Goal: Task Accomplishment & Management: Manage account settings

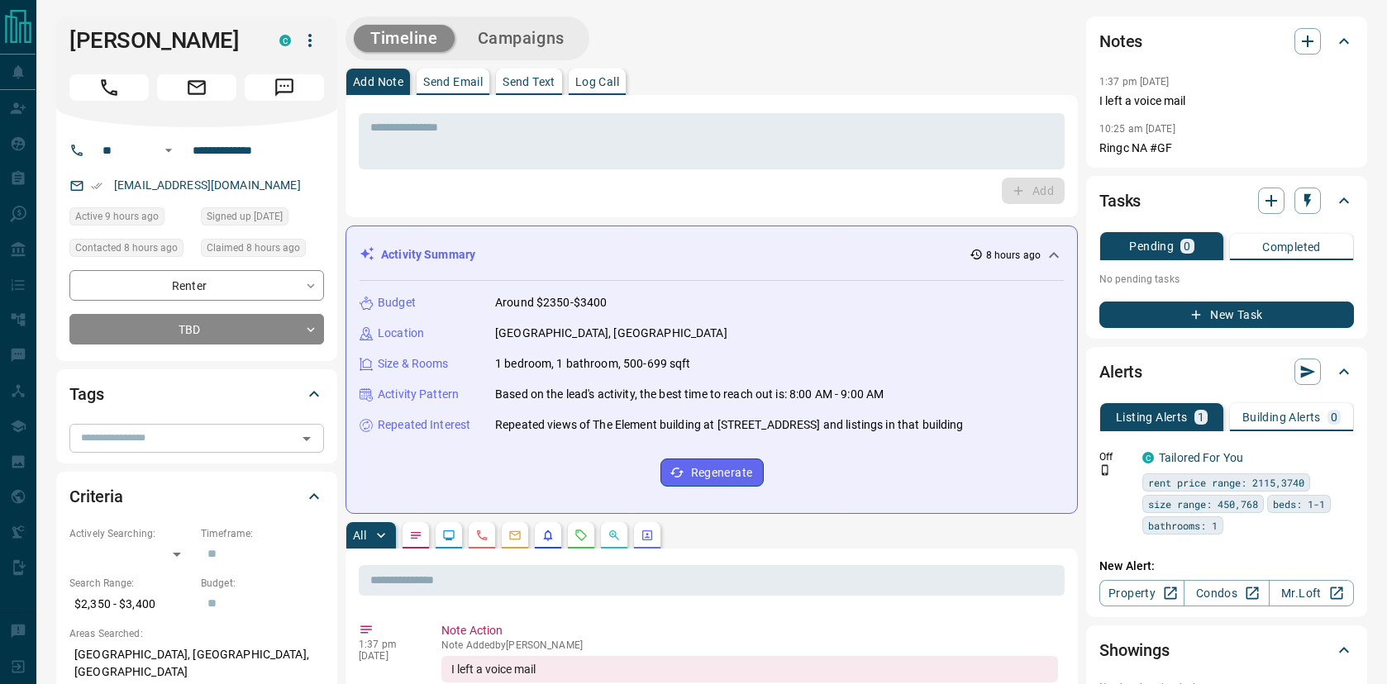
click at [137, 428] on div "​" at bounding box center [196, 438] width 255 height 28
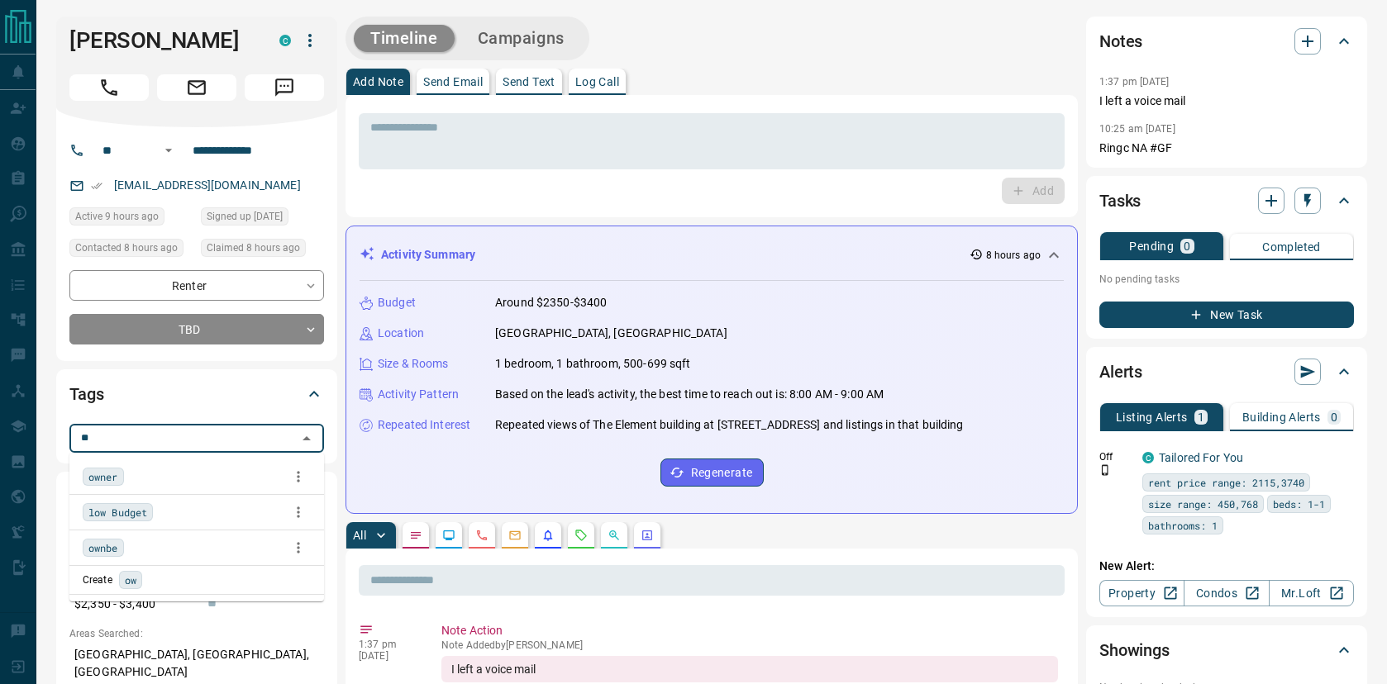
type input "***"
drag, startPoint x: 93, startPoint y: 479, endPoint x: 176, endPoint y: 444, distance: 89.6
click at [93, 478] on span "owner" at bounding box center [103, 477] width 30 height 17
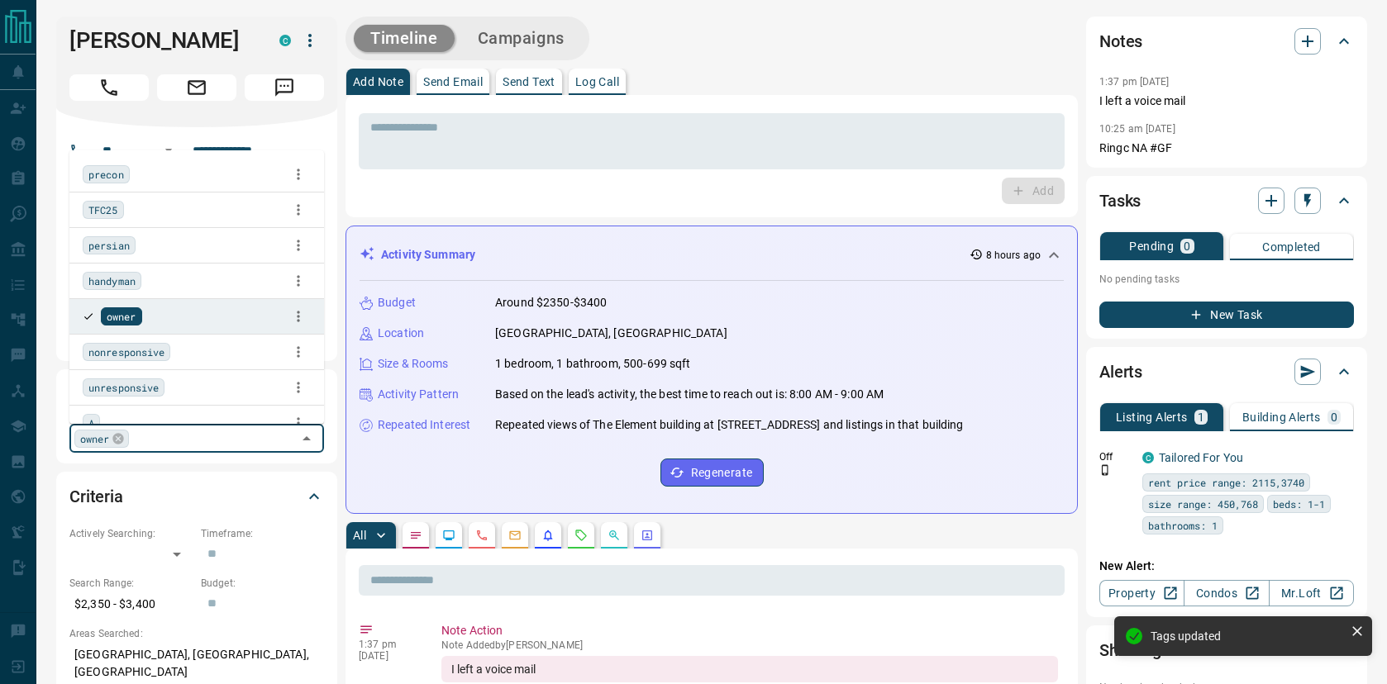
click at [437, 193] on div "Add" at bounding box center [712, 191] width 706 height 26
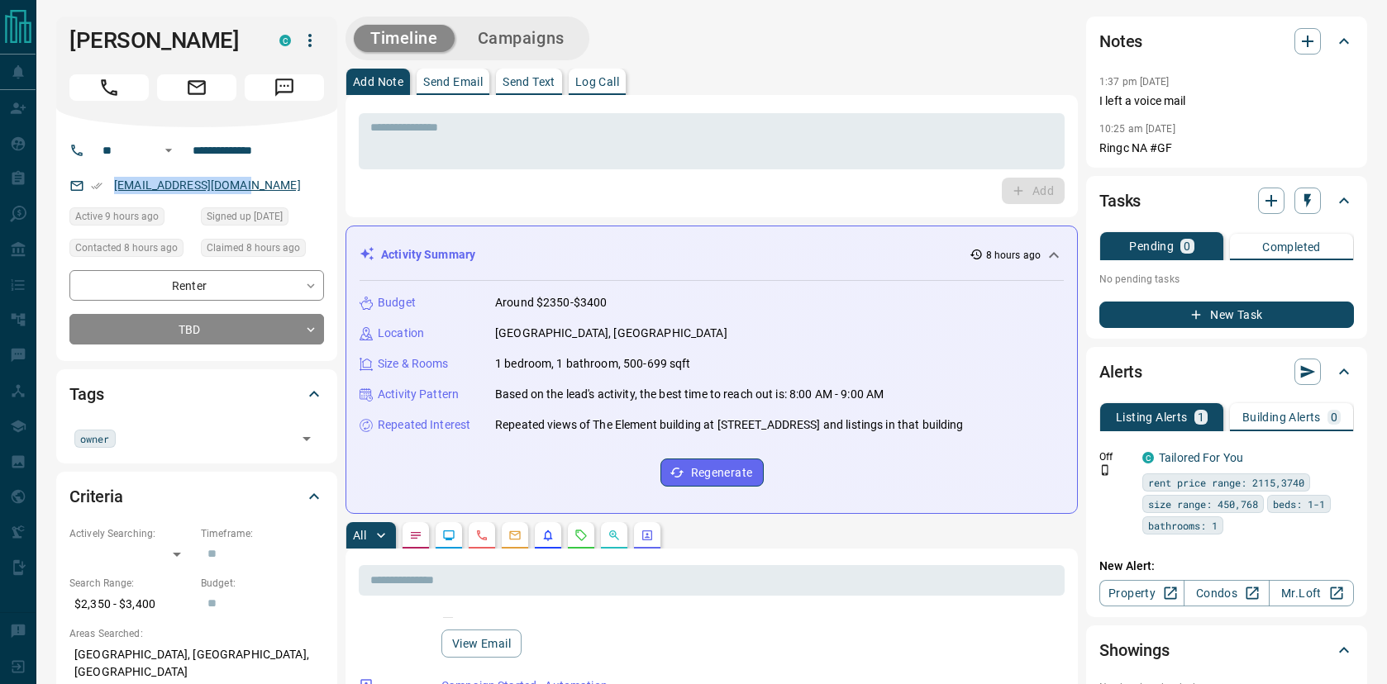
copy link "[EMAIL_ADDRESS][DOMAIN_NAME]"
click at [150, 48] on h1 "[PERSON_NAME]" at bounding box center [161, 40] width 185 height 26
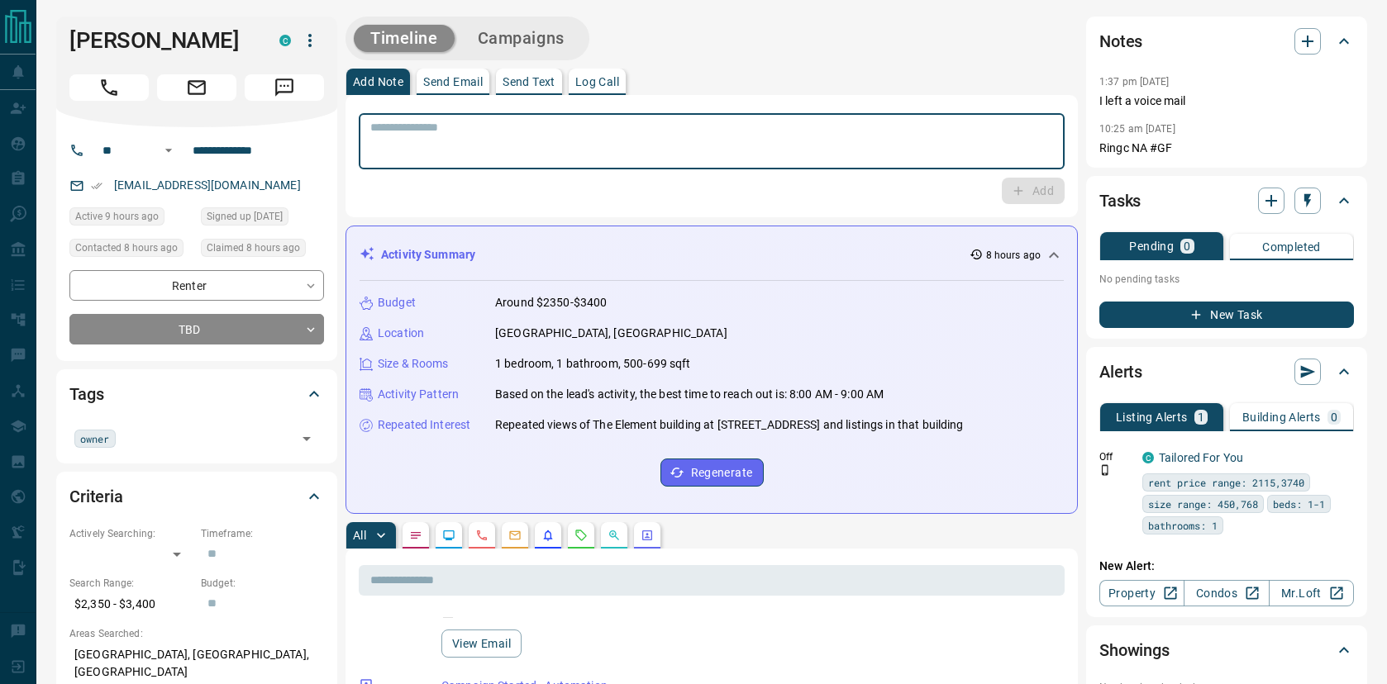
click at [510, 132] on textarea at bounding box center [711, 142] width 683 height 42
type textarea "**********"
click at [1030, 193] on button "Add" at bounding box center [1033, 191] width 63 height 26
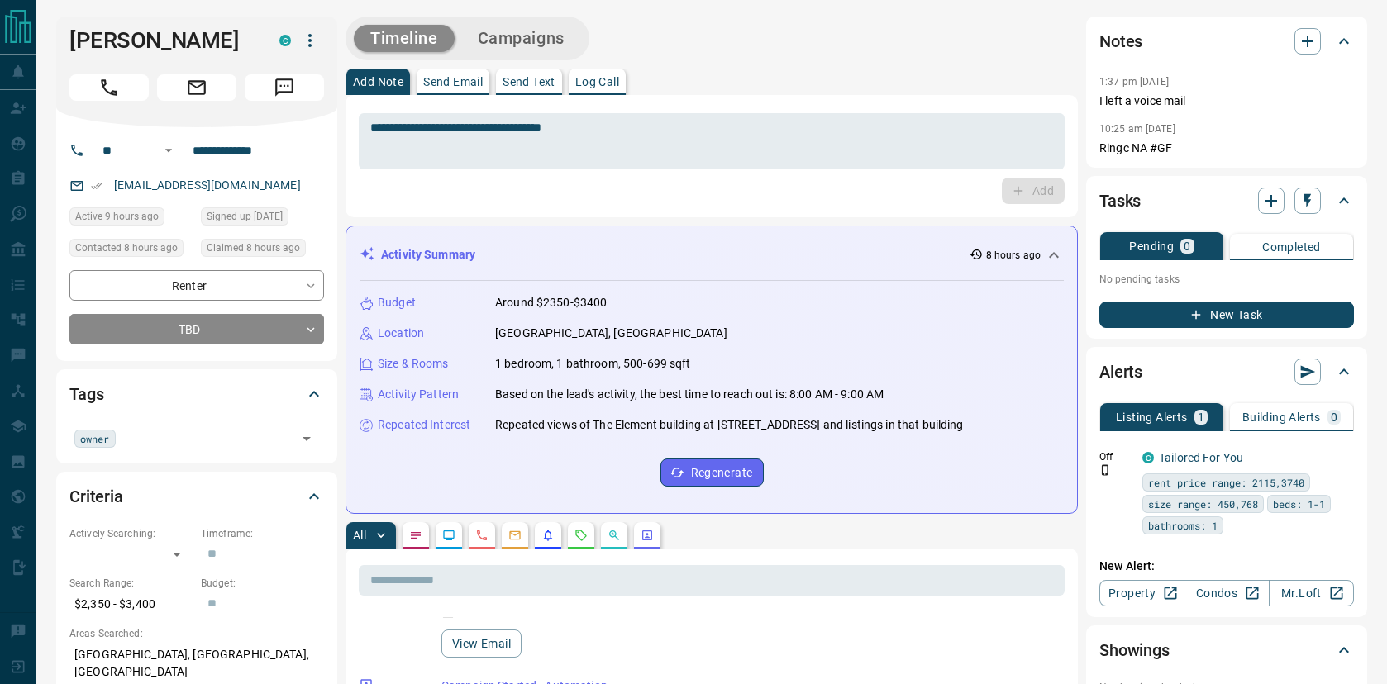
click at [1308, 219] on div "Tasks" at bounding box center [1226, 201] width 255 height 40
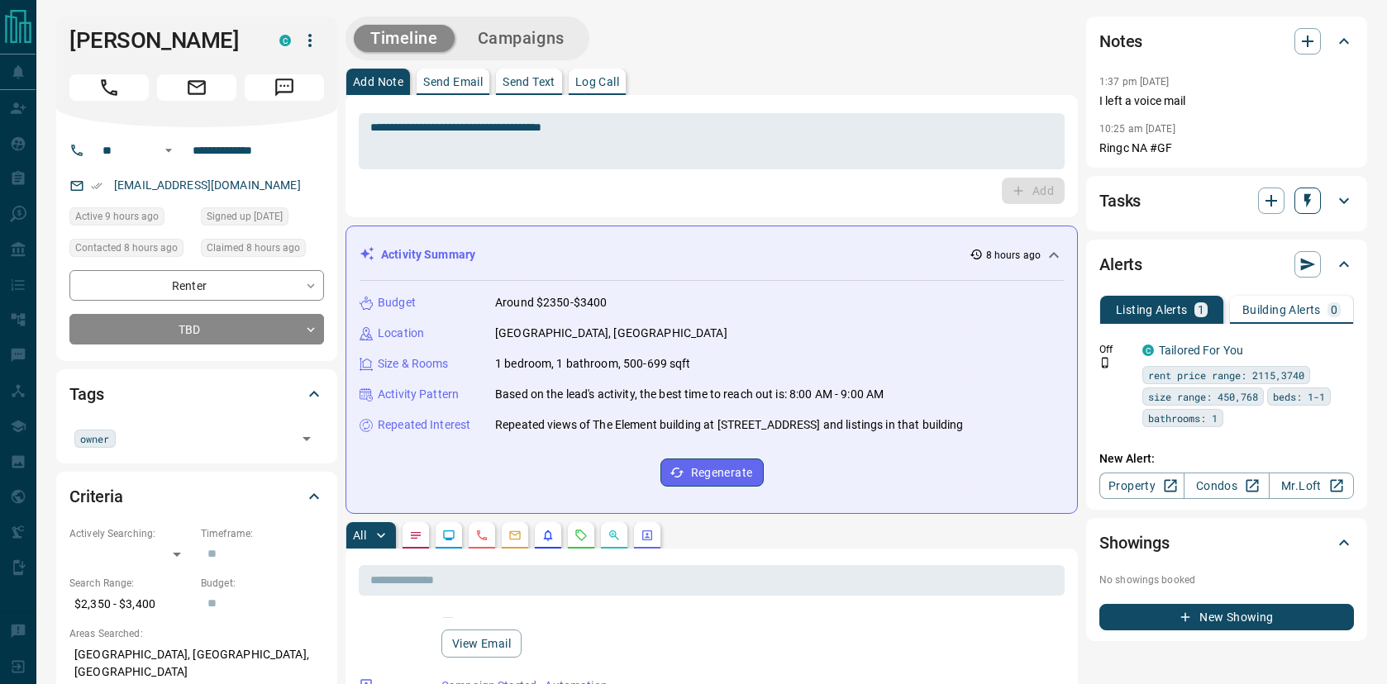
click at [1308, 205] on icon "button" at bounding box center [1307, 201] width 17 height 17
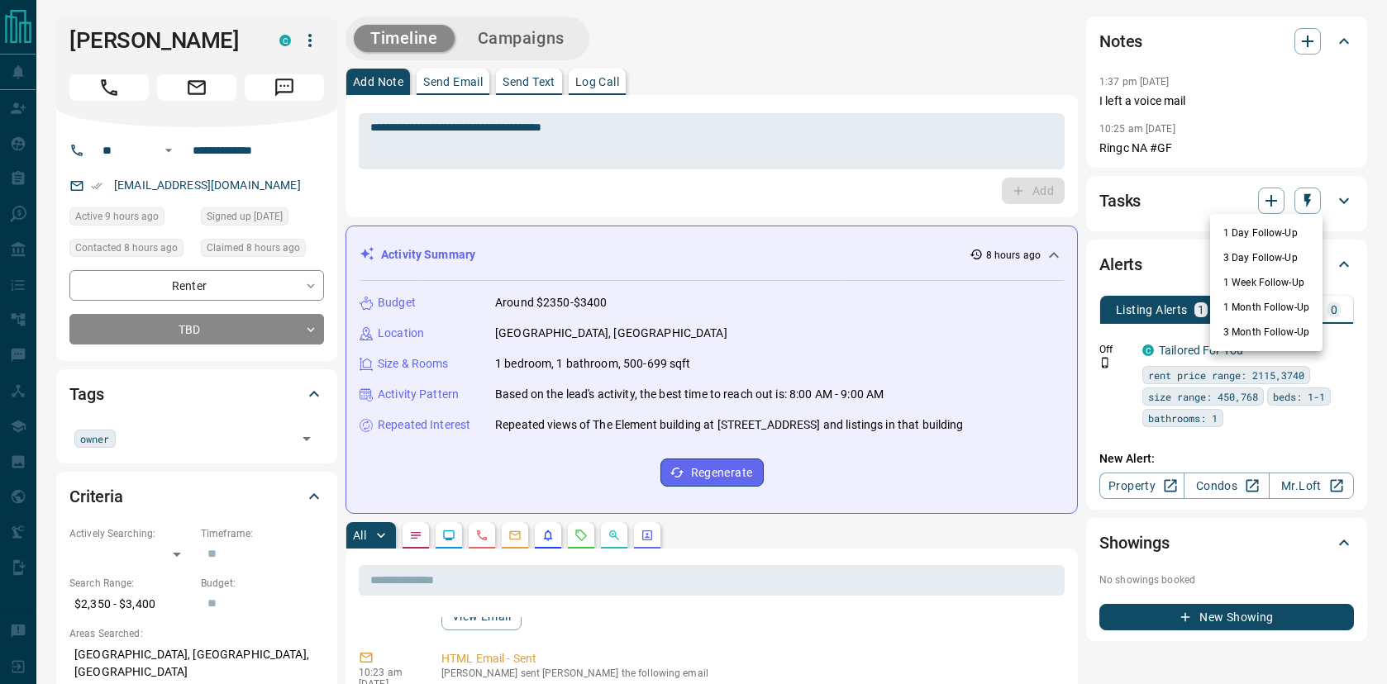
scroll to position [964, 0]
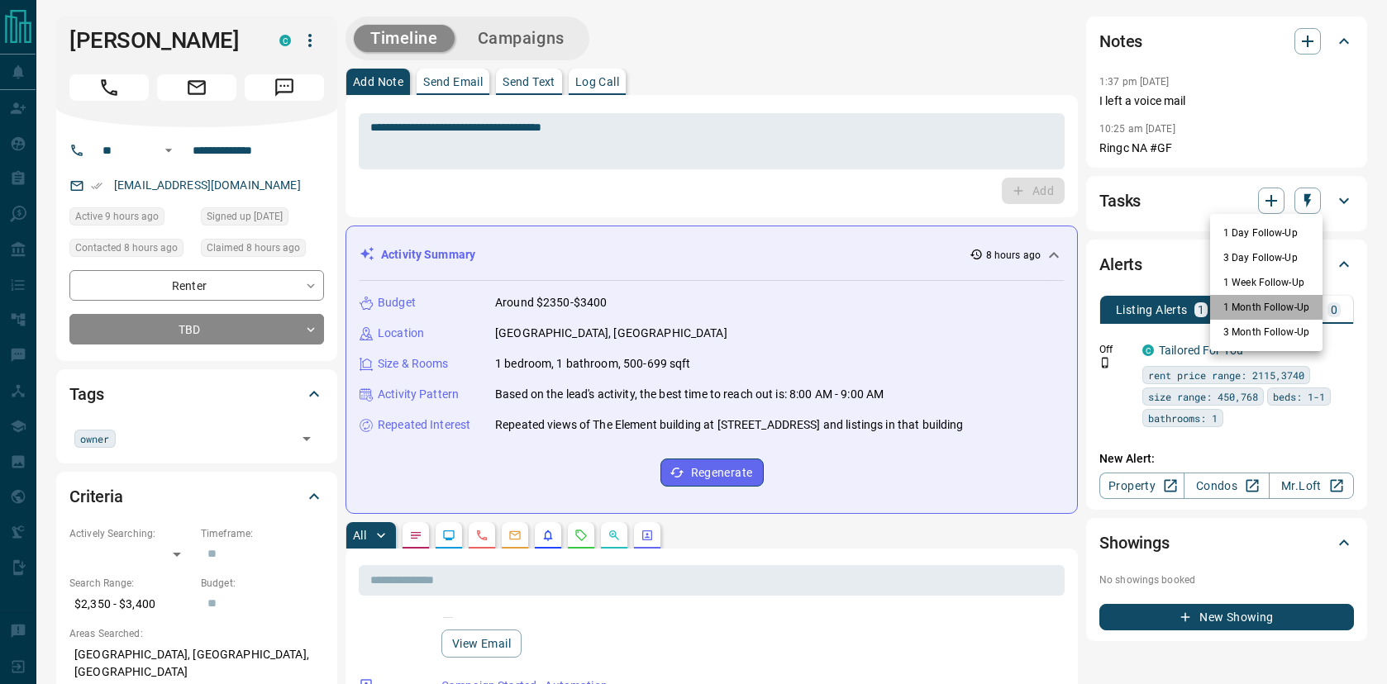
drag, startPoint x: 1255, startPoint y: 298, endPoint x: 546, endPoint y: 207, distance: 714.9
click at [1255, 298] on li "1 Month Follow-Up" at bounding box center [1266, 307] width 112 height 25
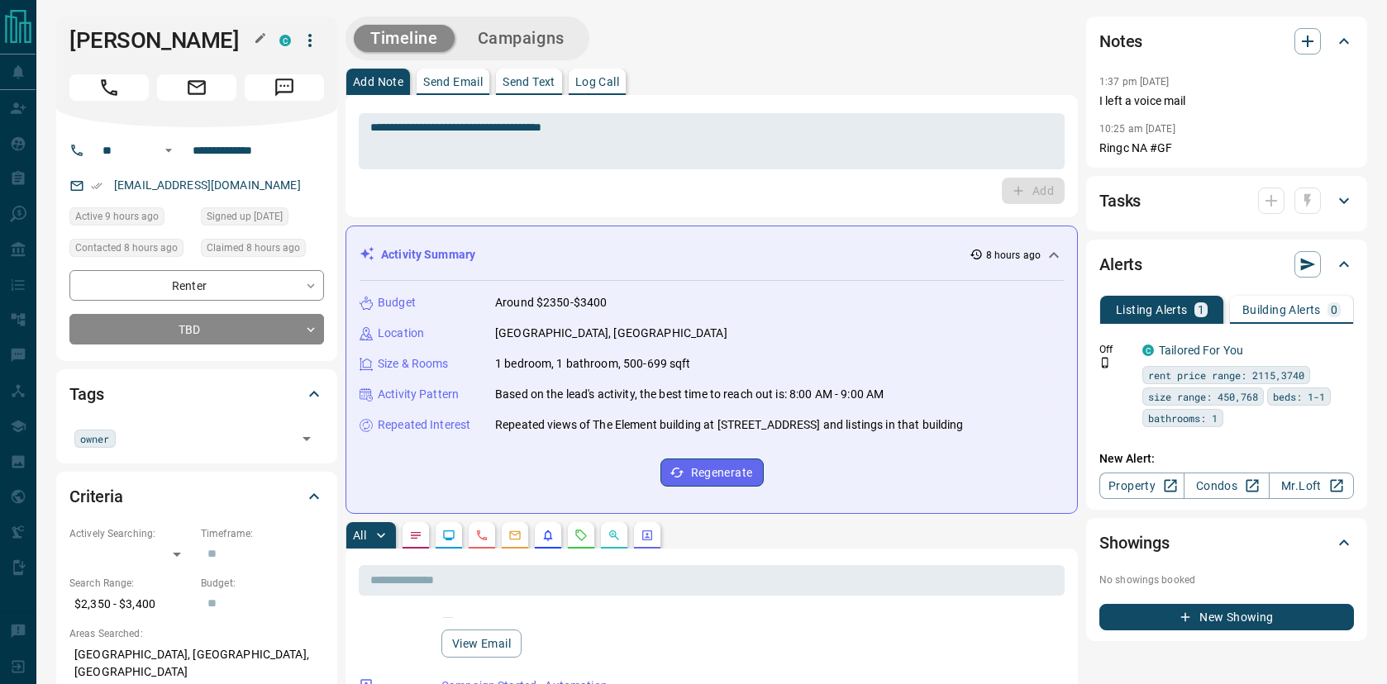
click at [185, 50] on h1 "[PERSON_NAME]" at bounding box center [161, 40] width 185 height 26
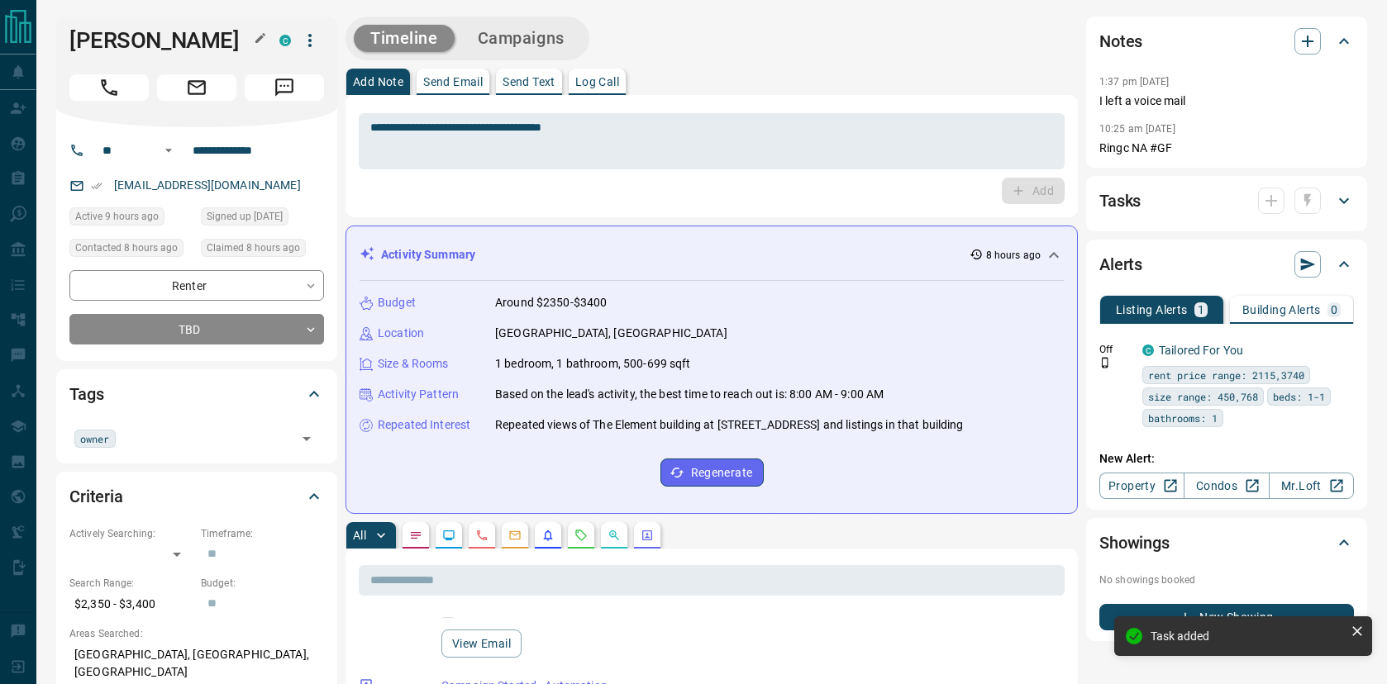
click at [175, 42] on h1 "[PERSON_NAME]" at bounding box center [161, 40] width 185 height 26
copy div "[PERSON_NAME] C"
